Goal: Check status: Check status

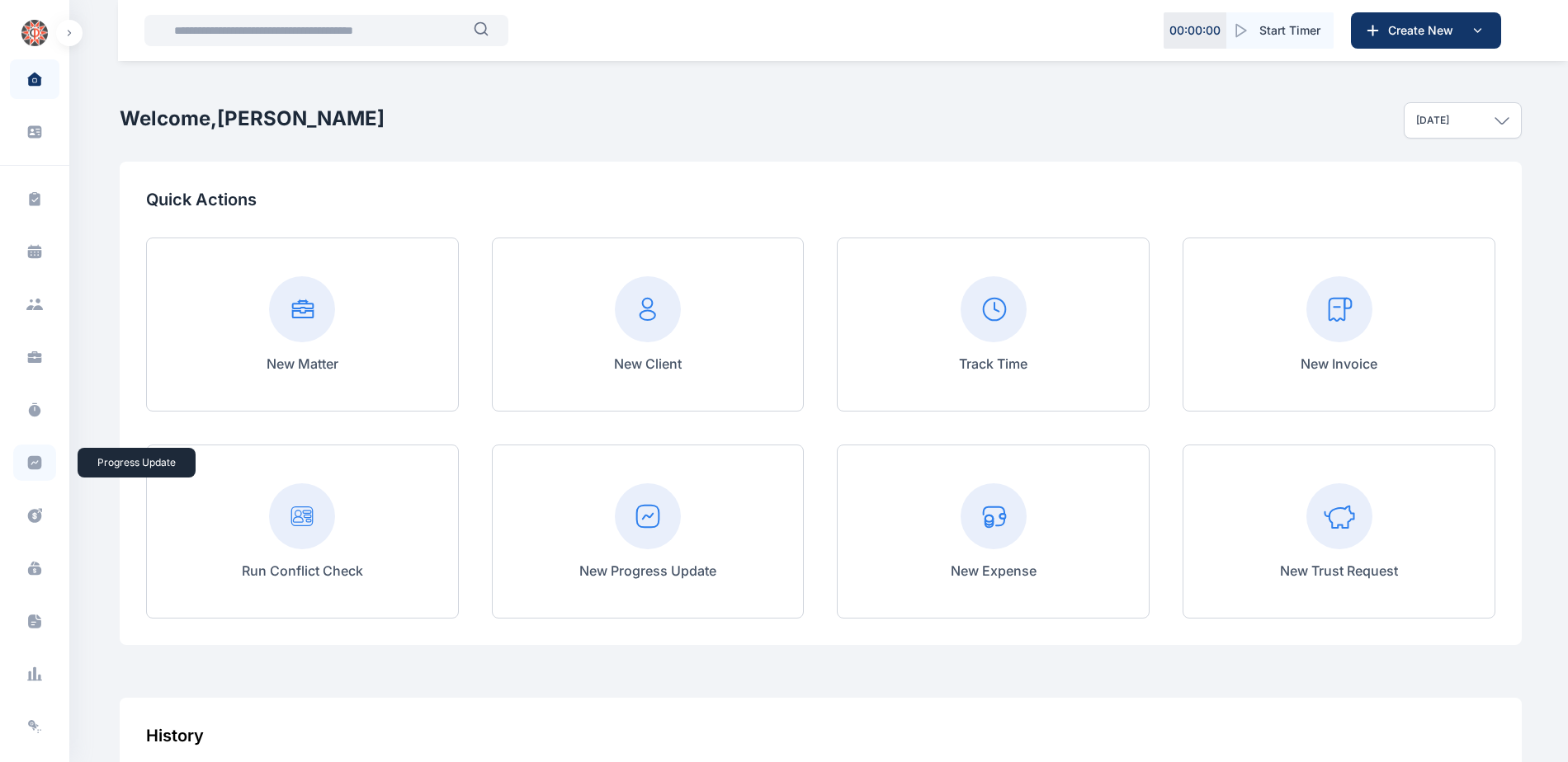
click at [35, 465] on icon at bounding box center [35, 463] width 14 height 14
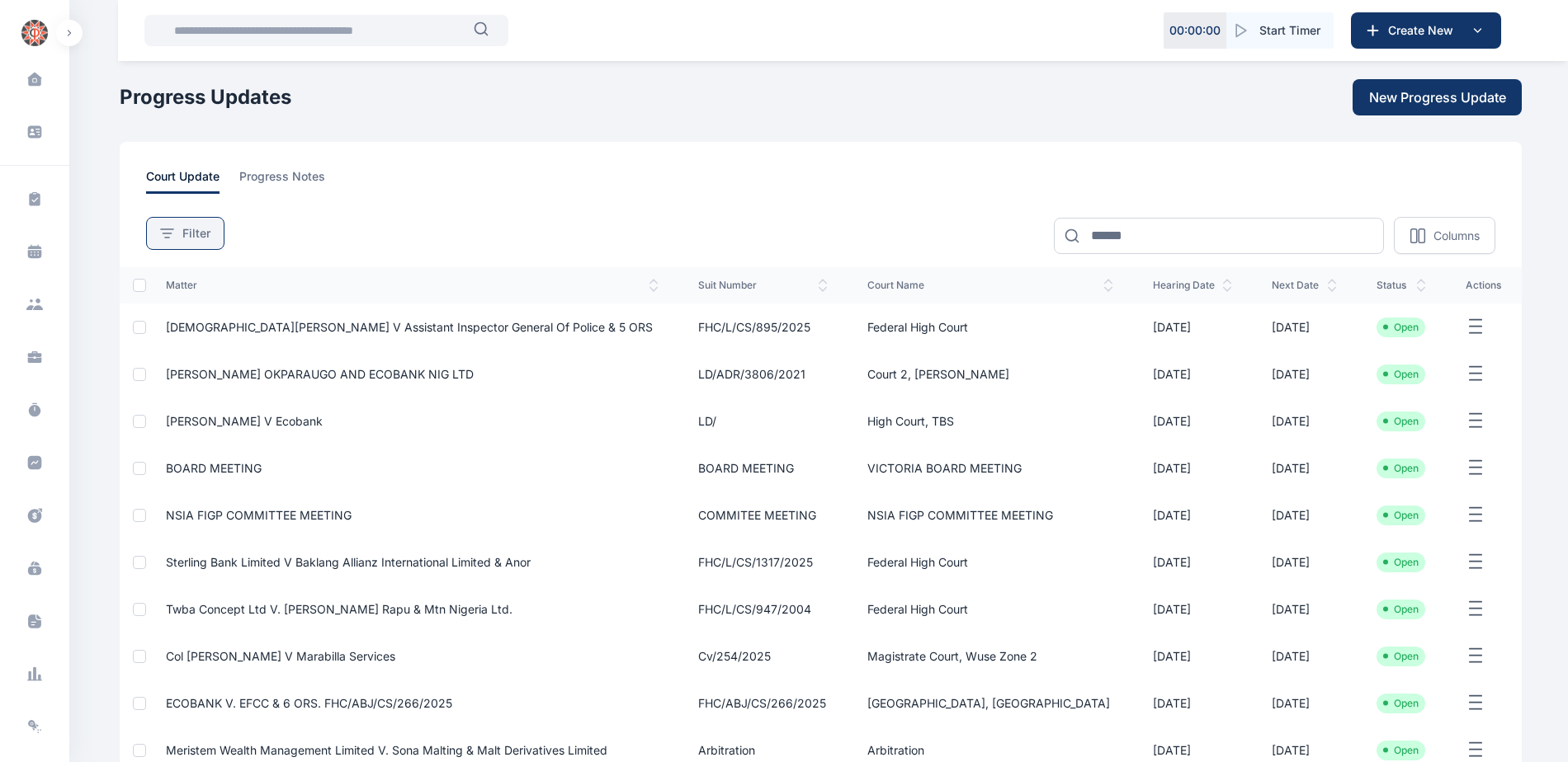
click at [169, 243] on button "Filter" at bounding box center [185, 233] width 78 height 33
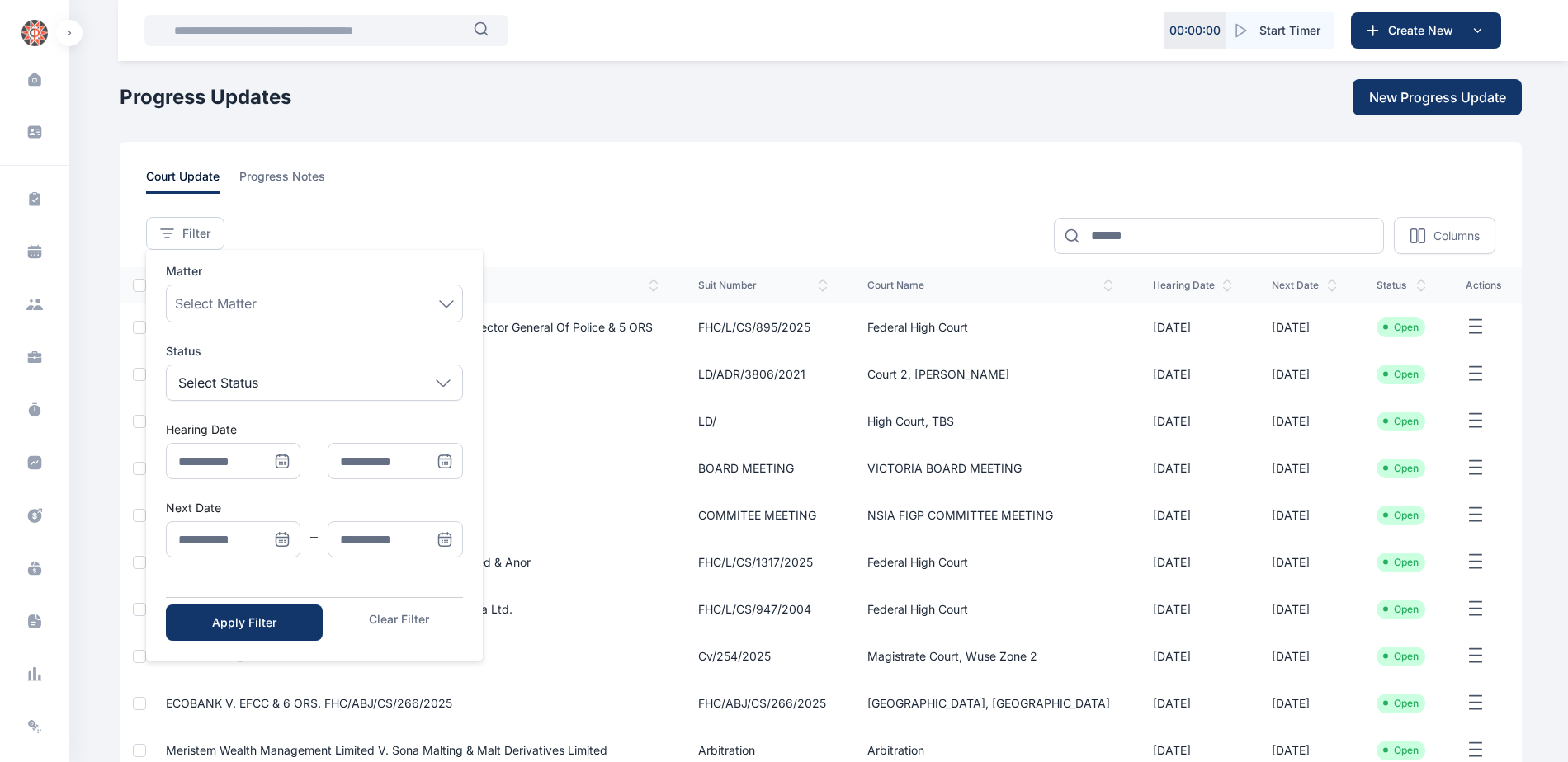
click at [284, 464] on icon "Menu" at bounding box center [282, 461] width 17 height 17
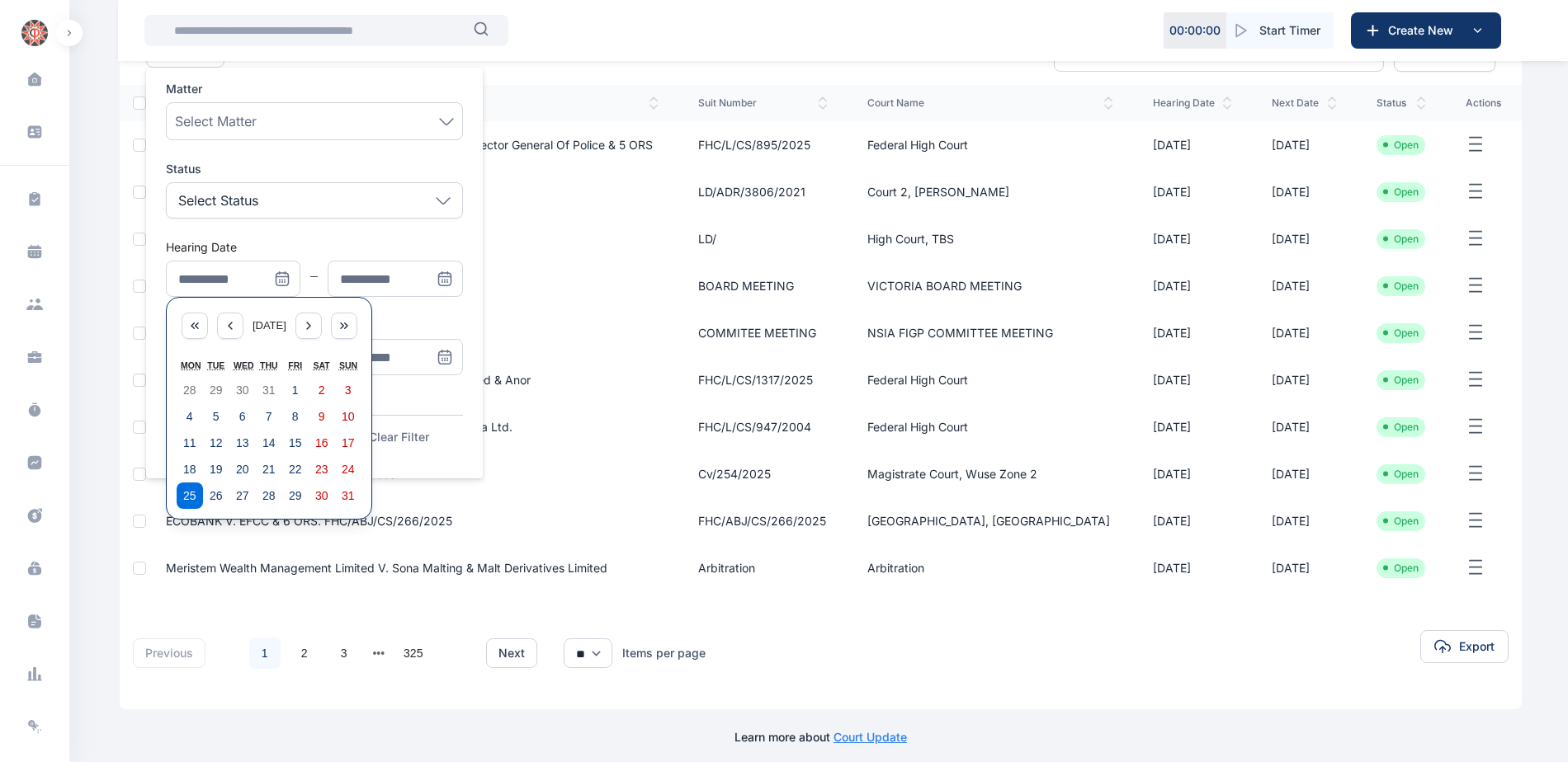
scroll to position [192, 0]
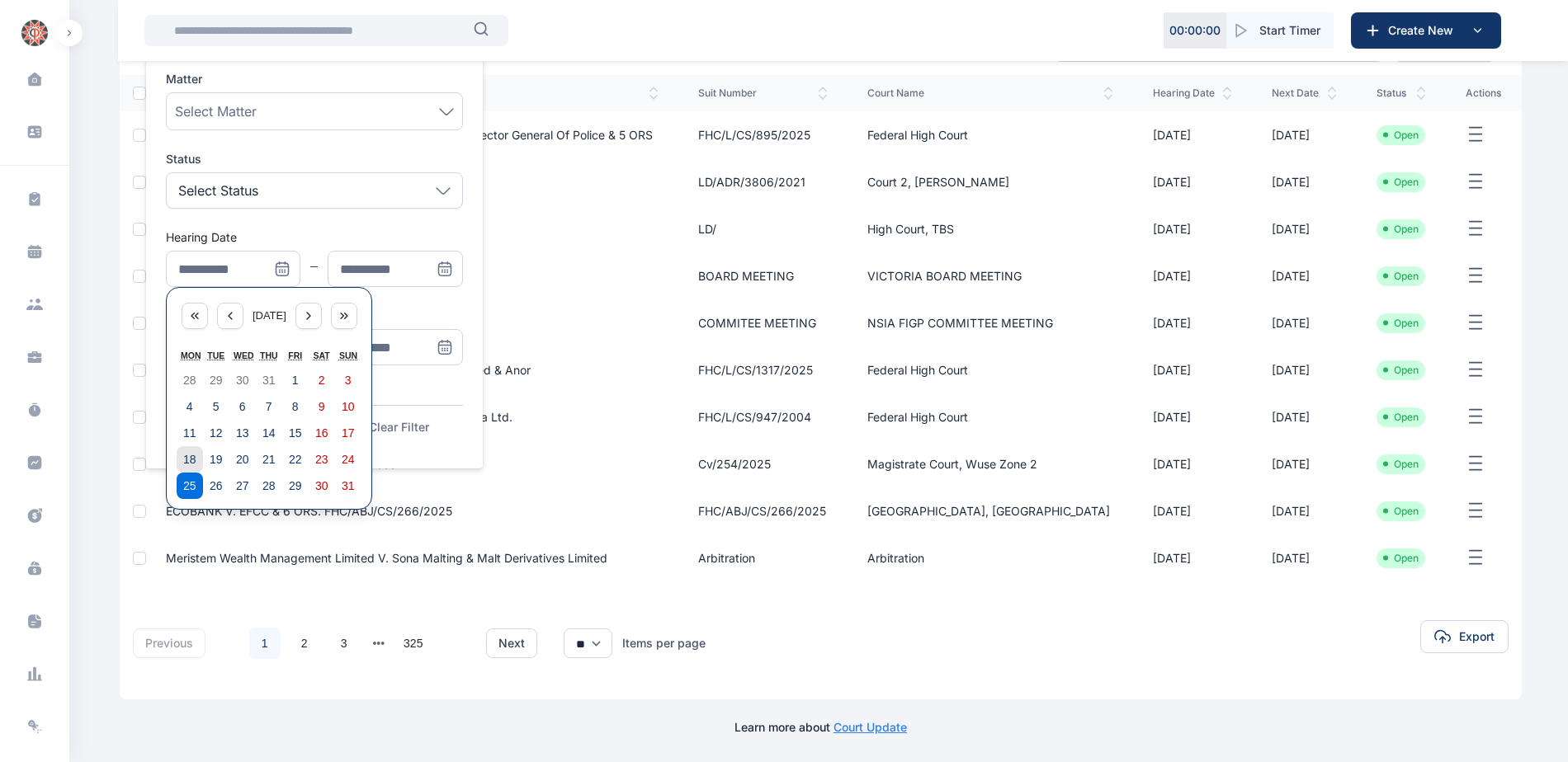
click at [186, 456] on abbr "18" at bounding box center [189, 459] width 13 height 13
type input "**********"
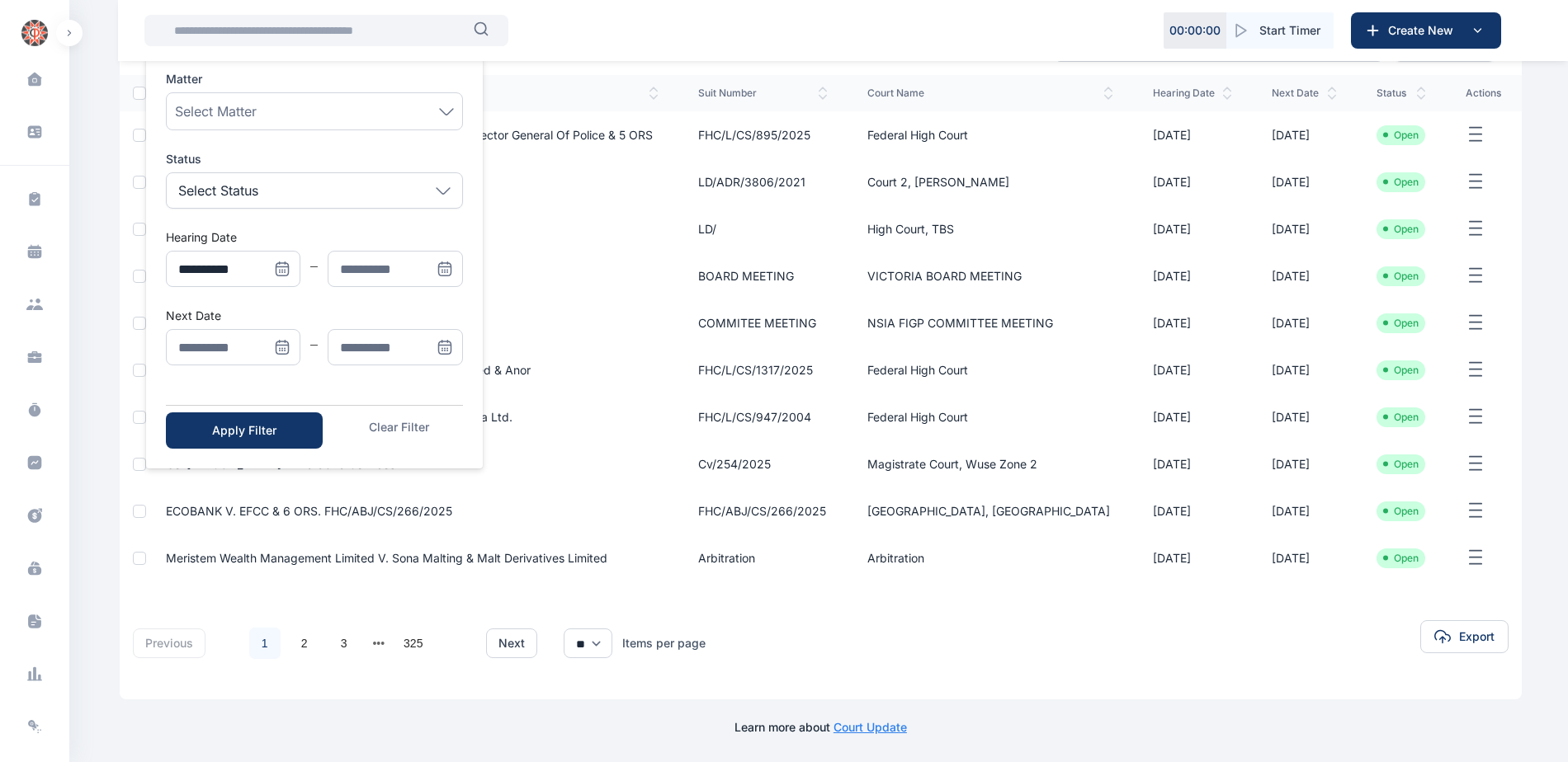
click at [449, 267] on icon "Menu" at bounding box center [445, 267] width 12 height 0
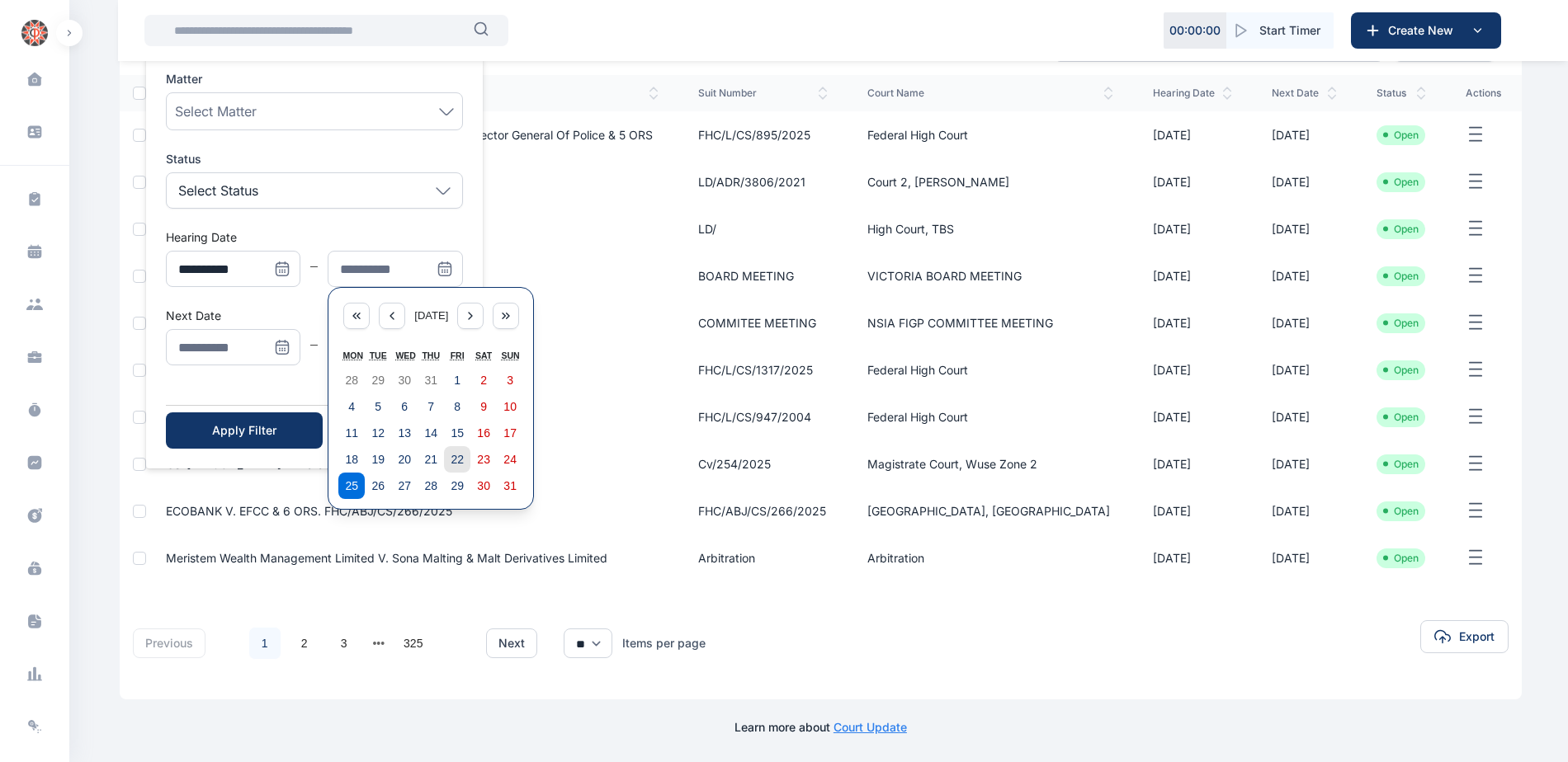
click at [454, 464] on abbr "22" at bounding box center [457, 459] width 13 height 13
type input "**********"
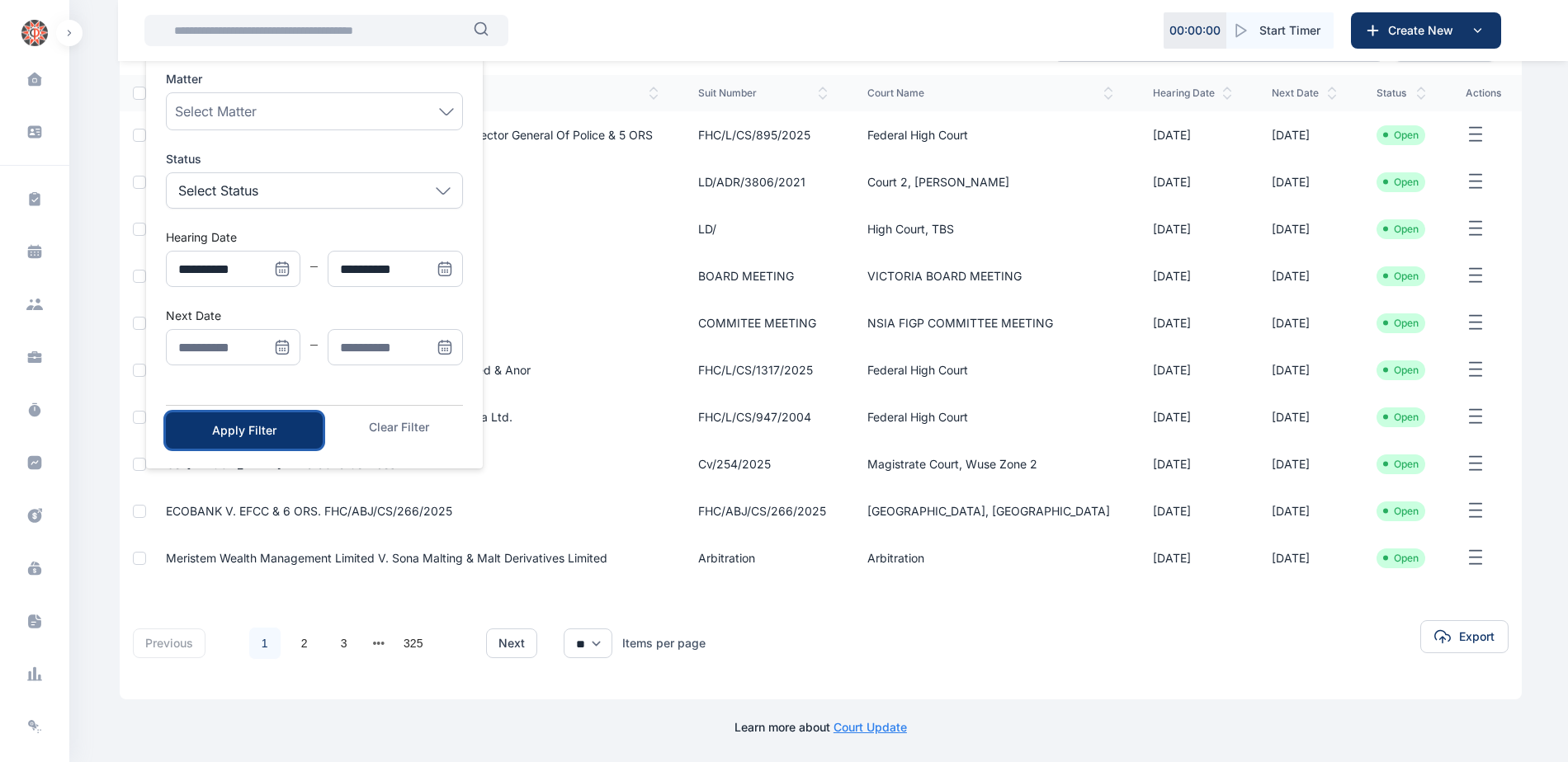
click at [254, 415] on button "Apply Filter" at bounding box center [244, 431] width 157 height 36
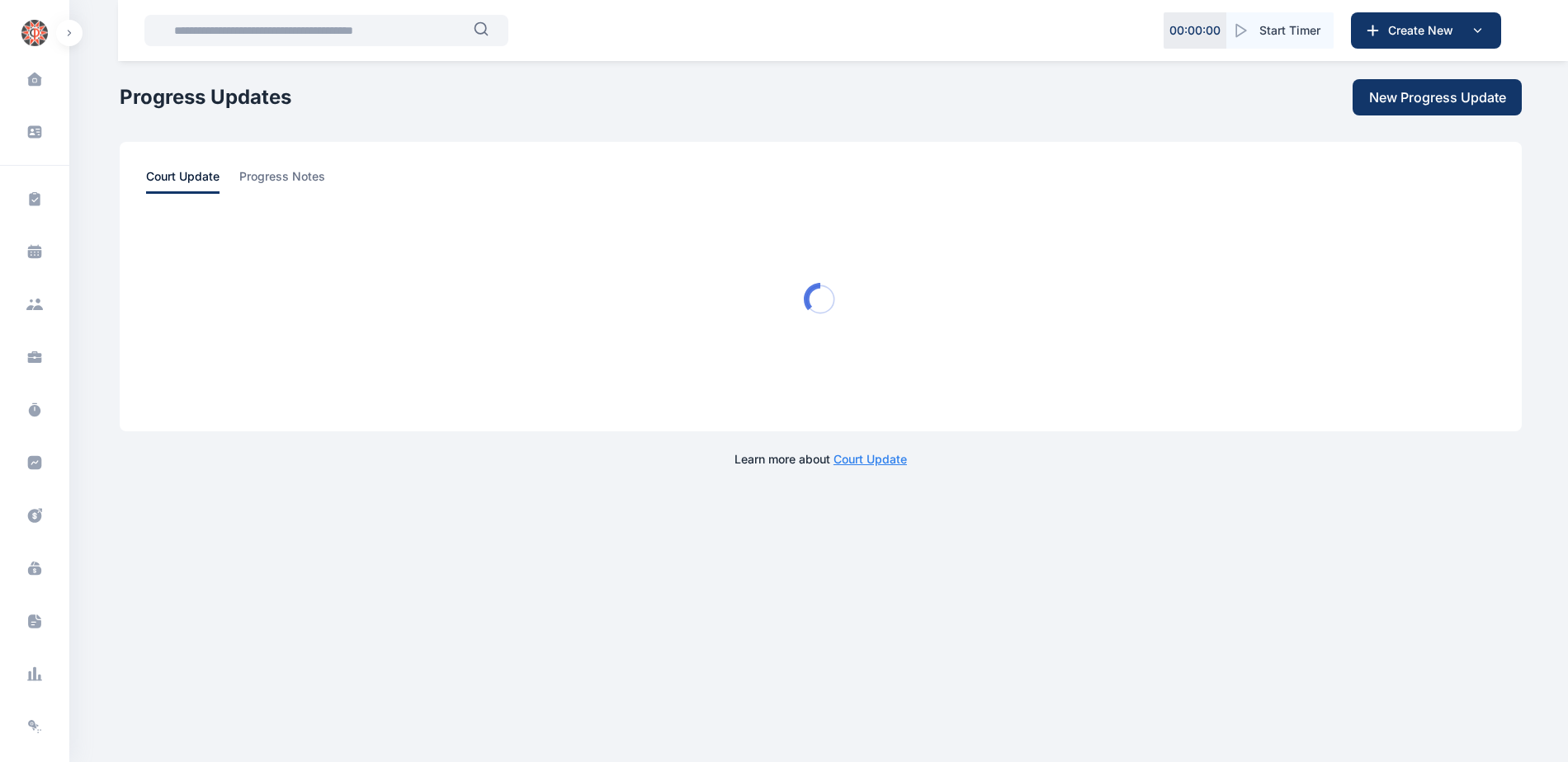
scroll to position [0, 0]
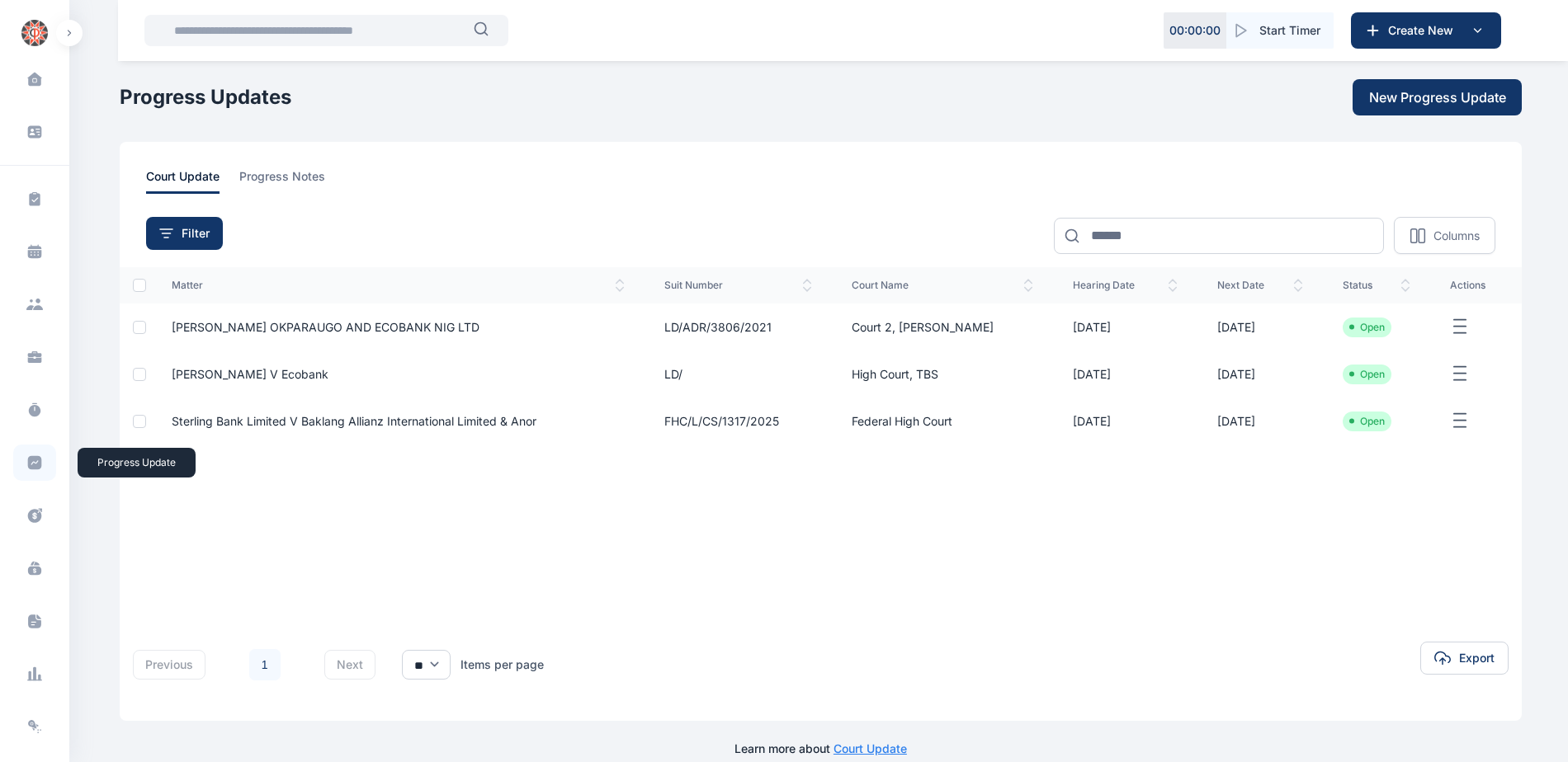
click at [35, 469] on icon at bounding box center [35, 463] width 14 height 14
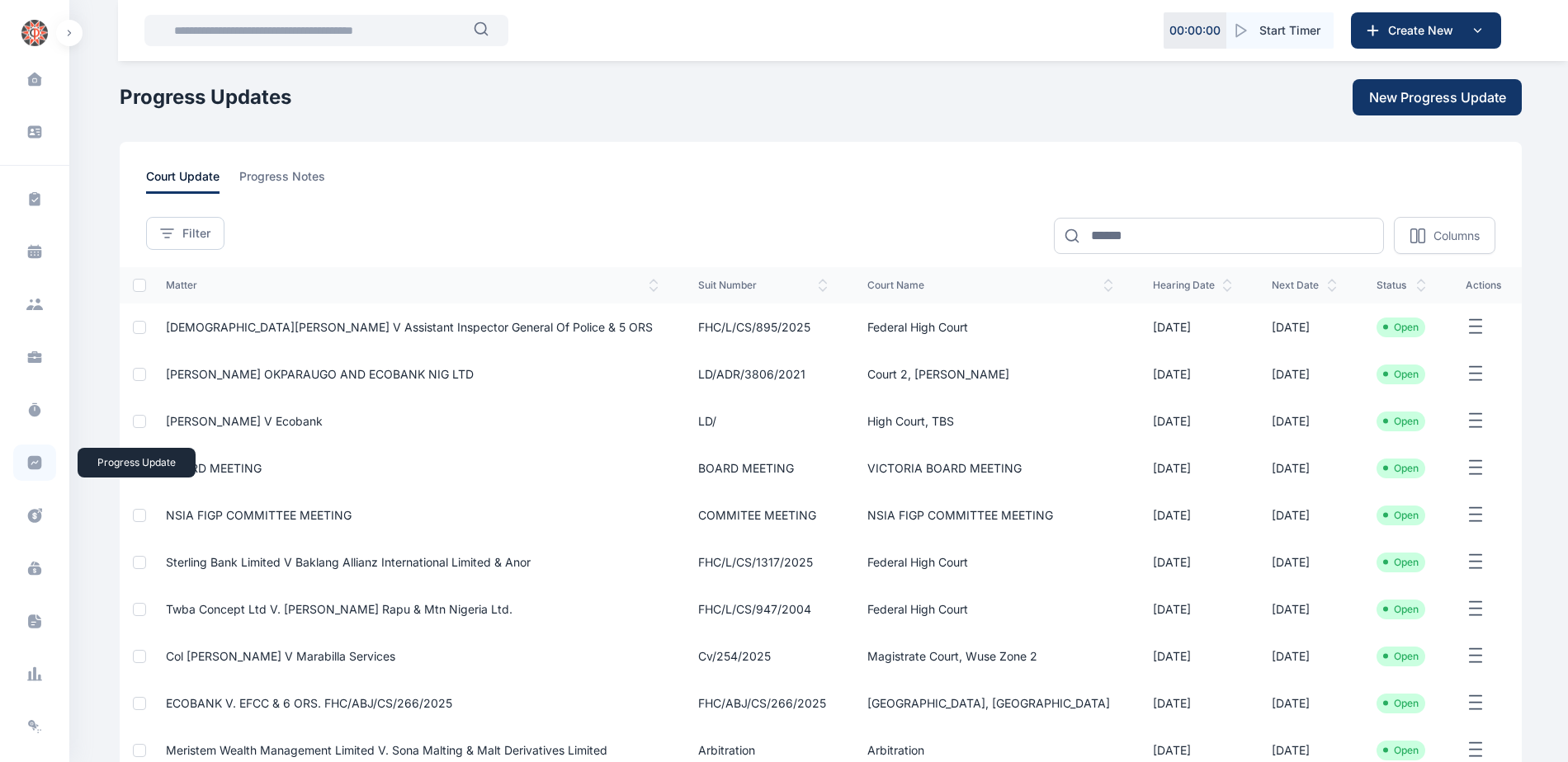
click at [33, 476] on span at bounding box center [34, 463] width 43 height 36
drag, startPoint x: 182, startPoint y: 236, endPoint x: 193, endPoint y: 257, distance: 24.4
click at [182, 236] on span "Filter" at bounding box center [196, 233] width 28 height 17
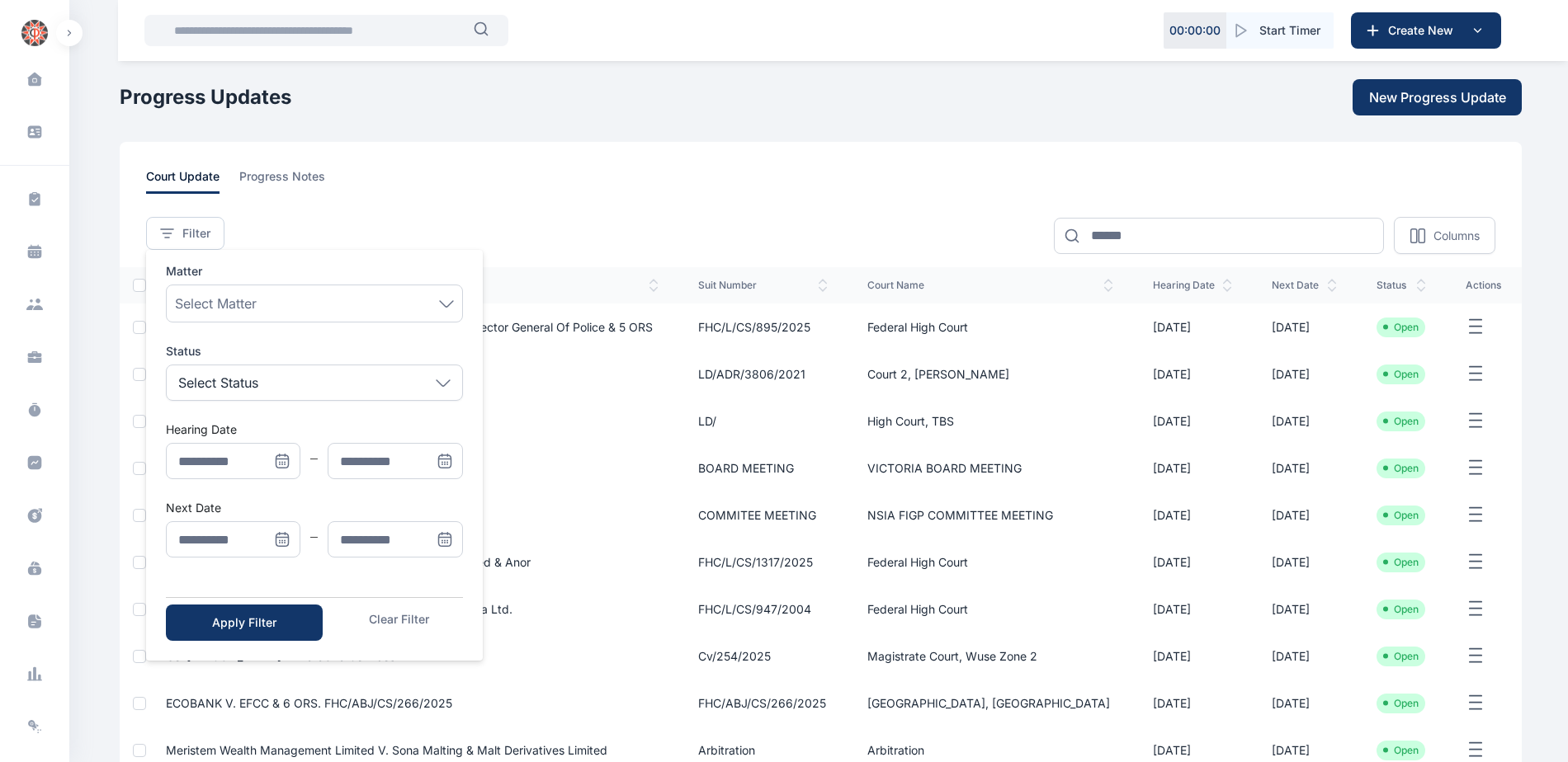
click at [283, 540] on icon "Menu" at bounding box center [282, 539] width 17 height 17
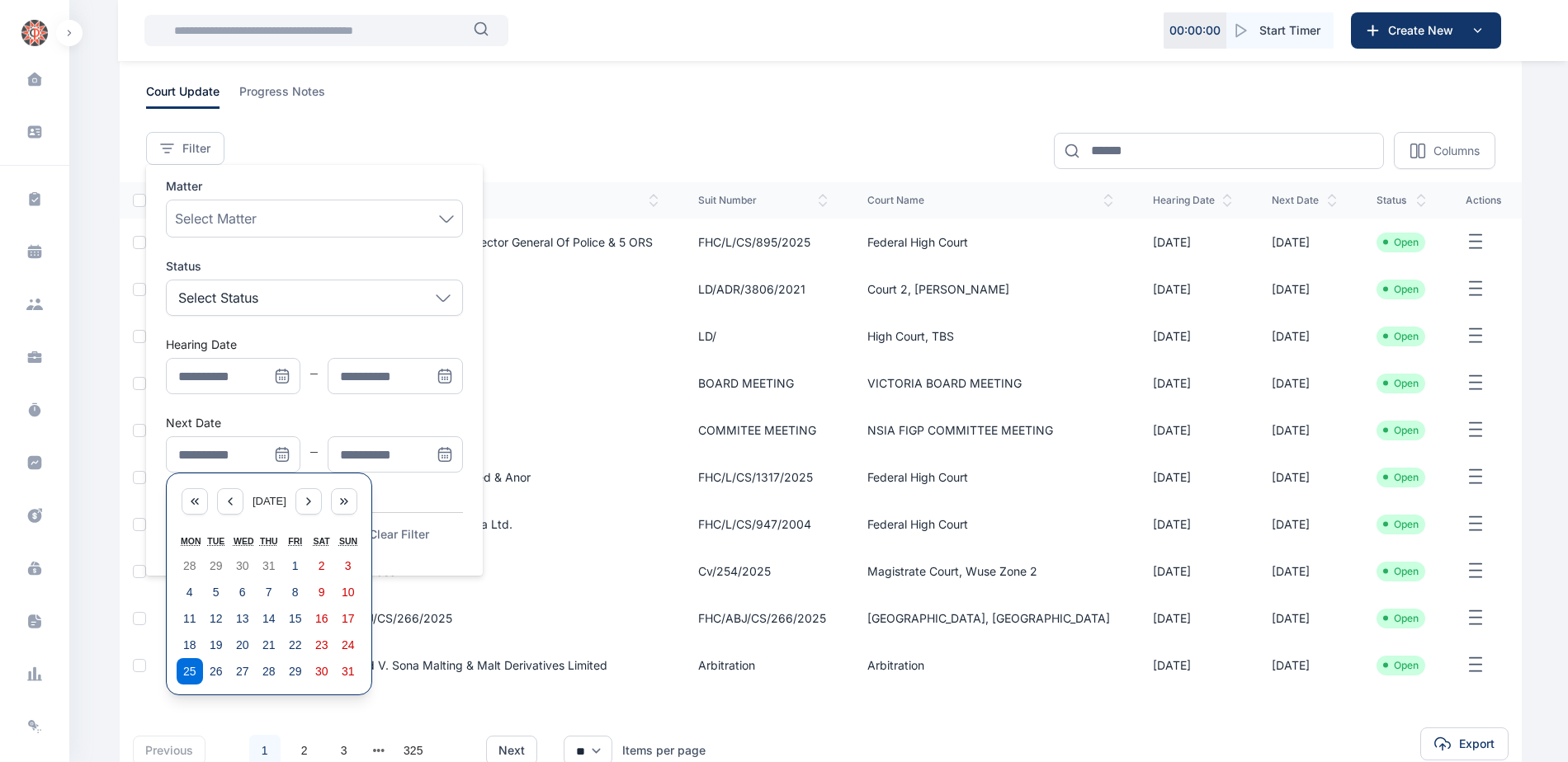
scroll to position [192, 0]
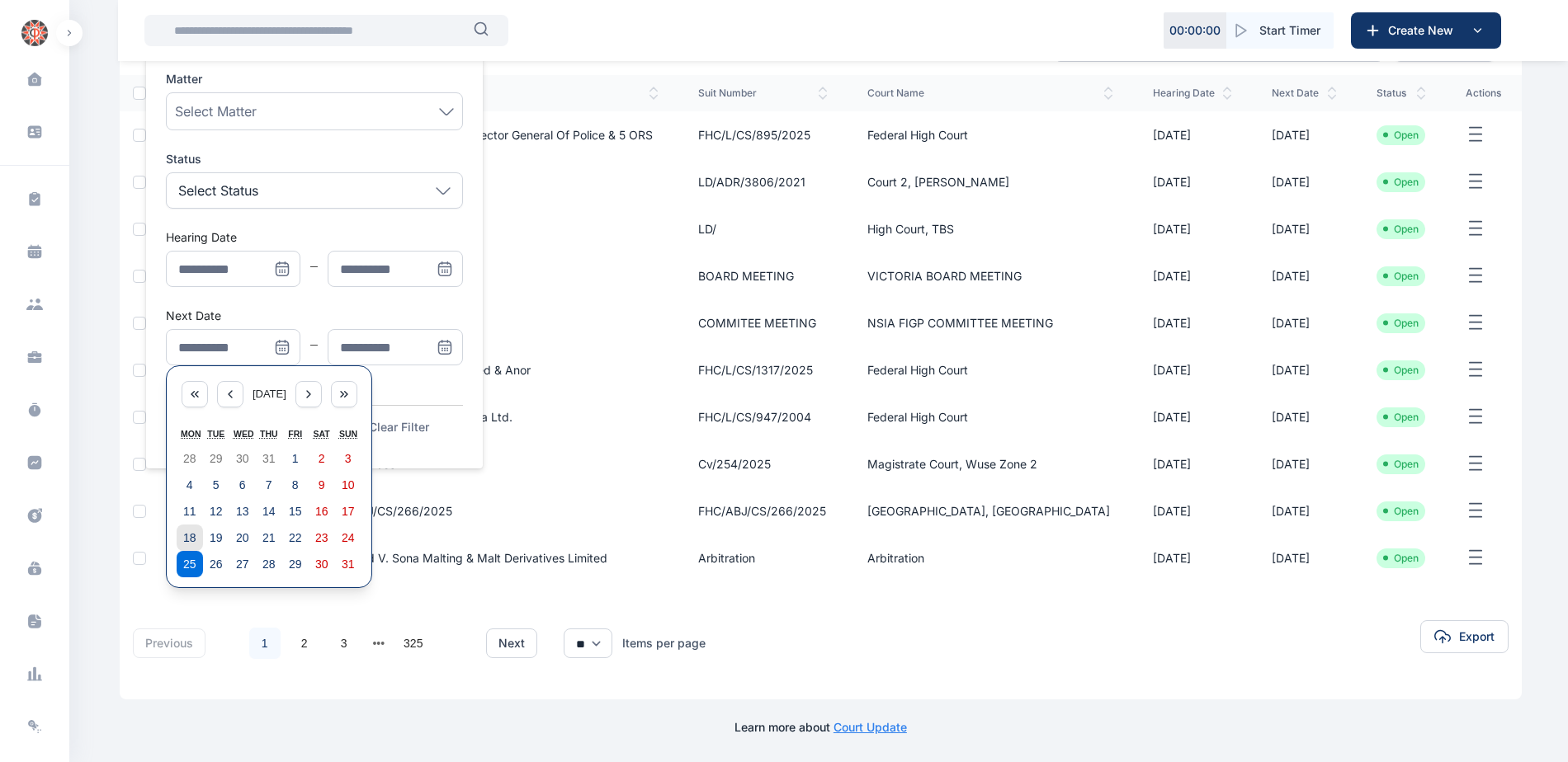
click at [187, 541] on abbr "18" at bounding box center [189, 537] width 13 height 13
type input "**********"
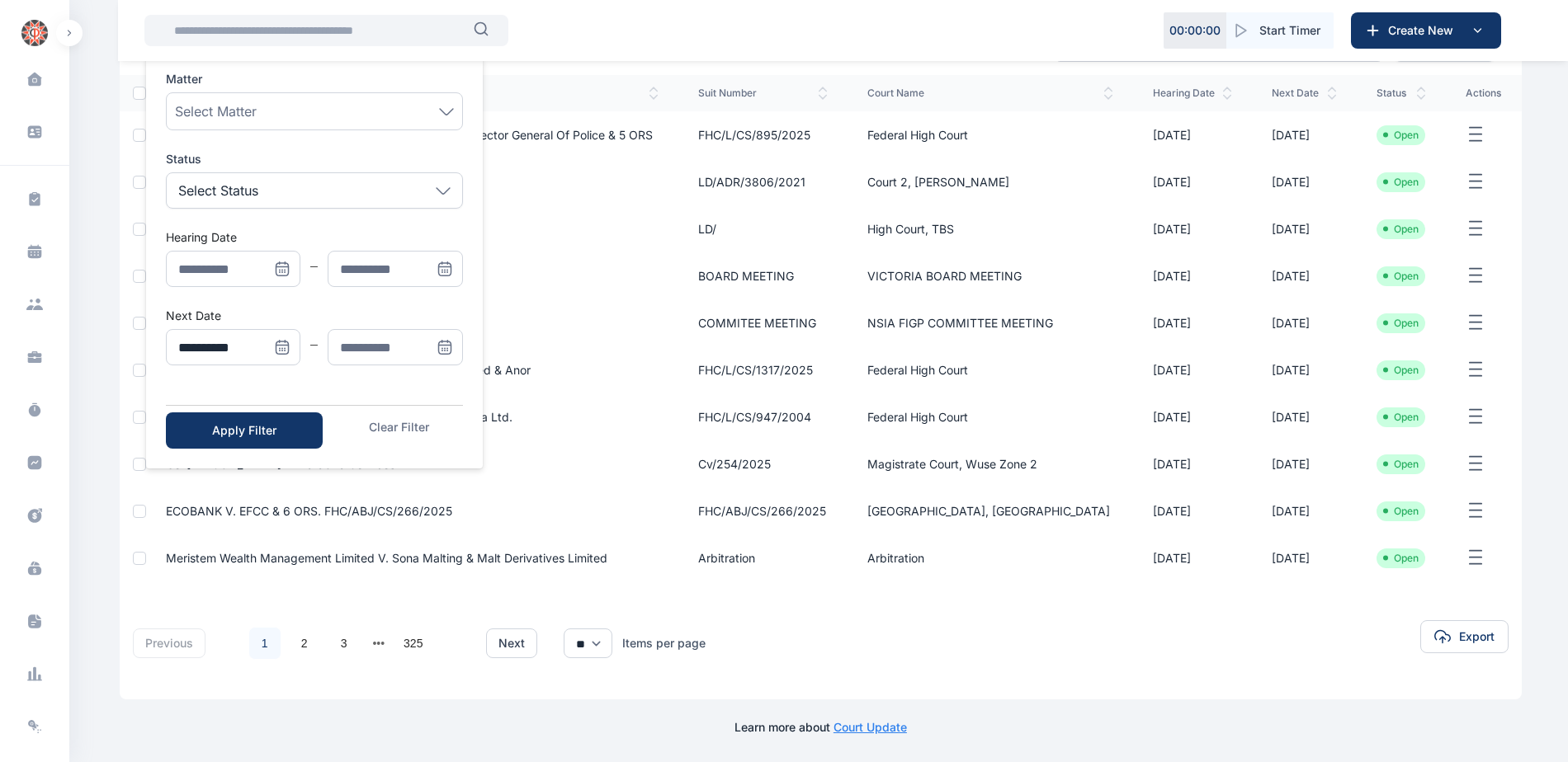
click at [446, 346] on icon "Menu" at bounding box center [445, 346] width 12 height 0
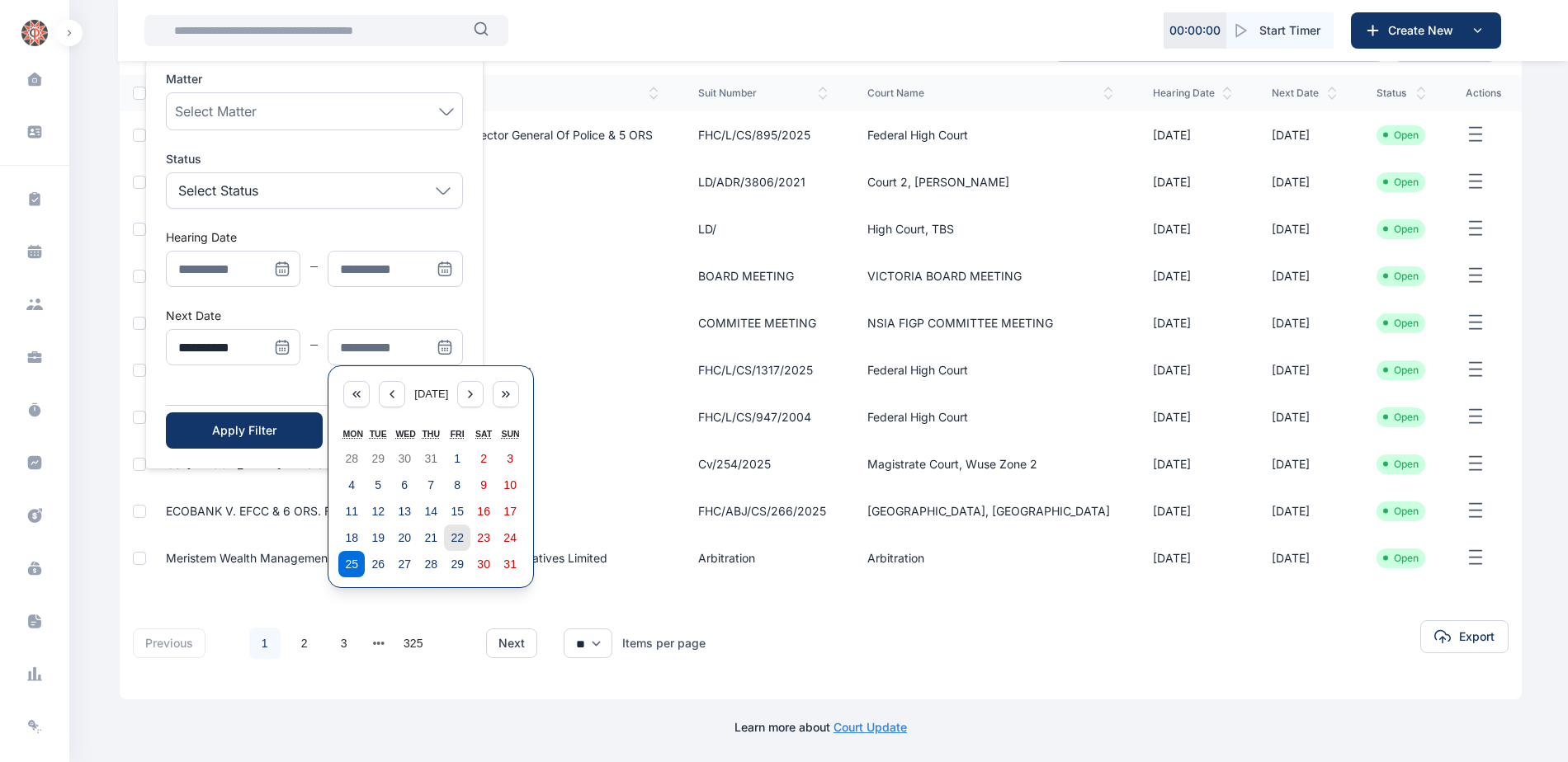
click at [456, 535] on abbr "22" at bounding box center [457, 537] width 13 height 13
type input "**********"
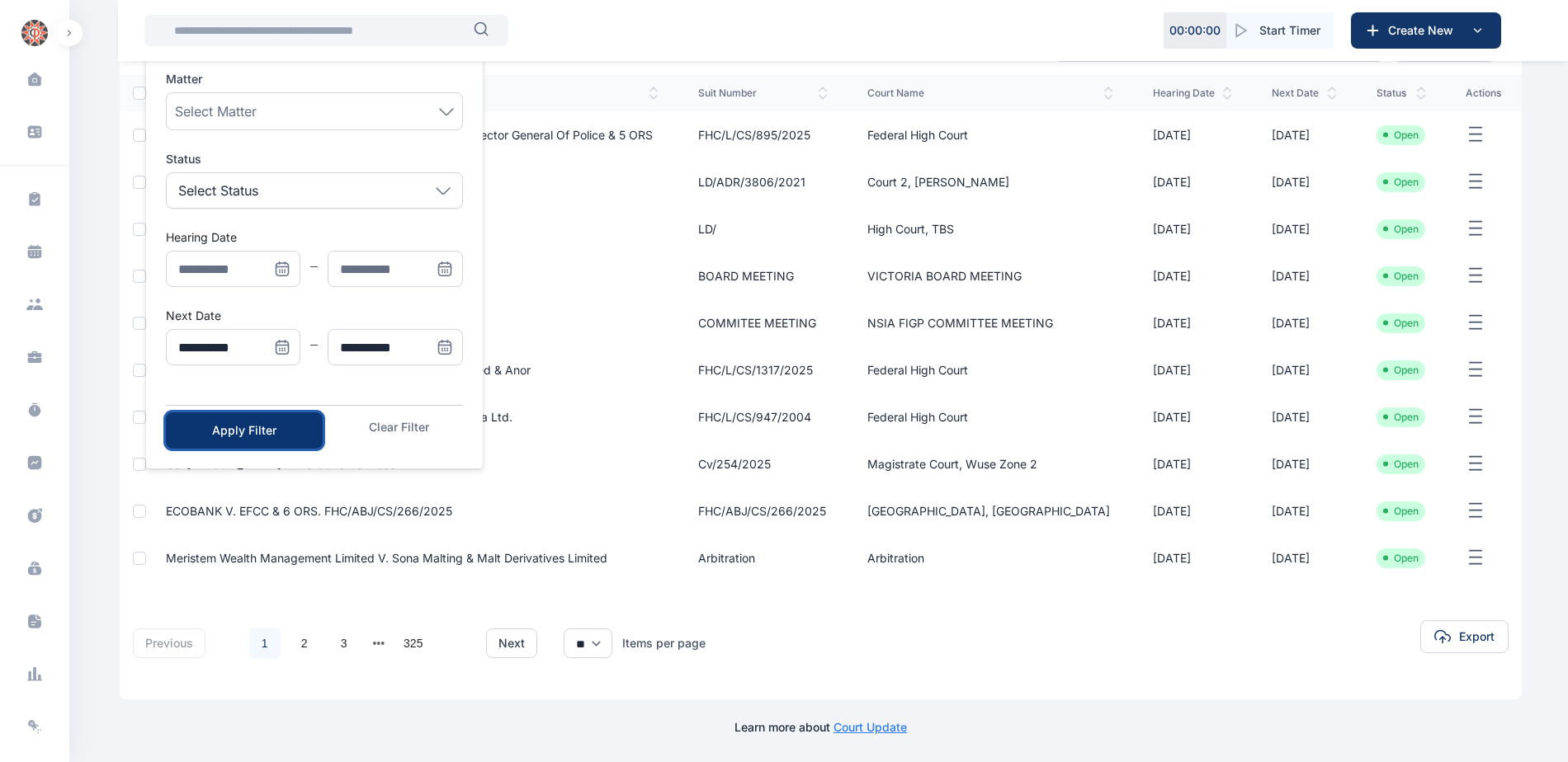
click at [222, 432] on div "Apply Filter" at bounding box center [244, 430] width 104 height 17
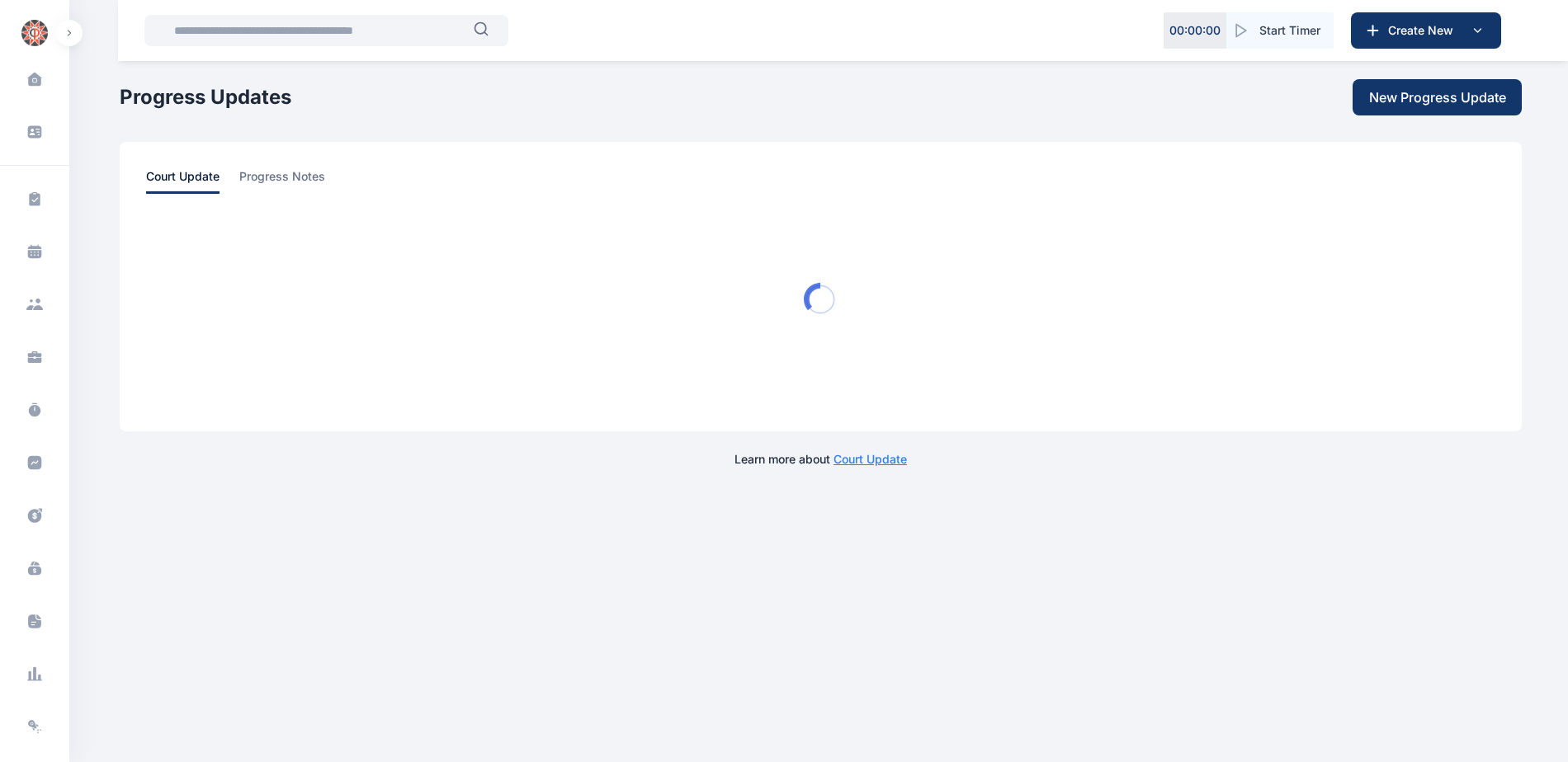
scroll to position [0, 0]
